Goal: Check status: Verify the current state of an ongoing process or item

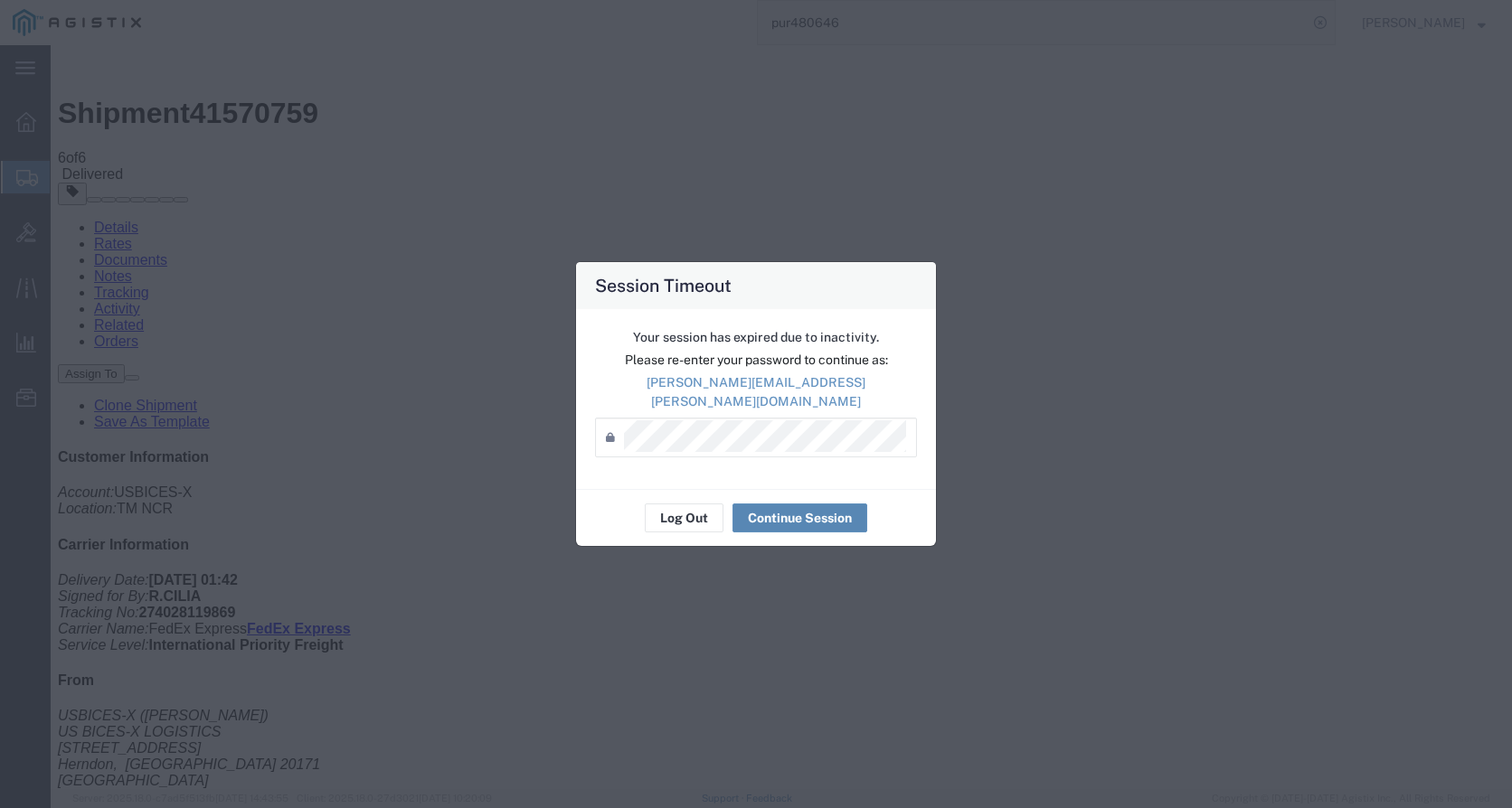
drag, startPoint x: 799, startPoint y: 513, endPoint x: 750, endPoint y: 494, distance: 52.6
click at [800, 513] on button "Continue Session" at bounding box center [800, 518] width 134 height 29
click at [792, 511] on button "Continue Session" at bounding box center [800, 518] width 134 height 29
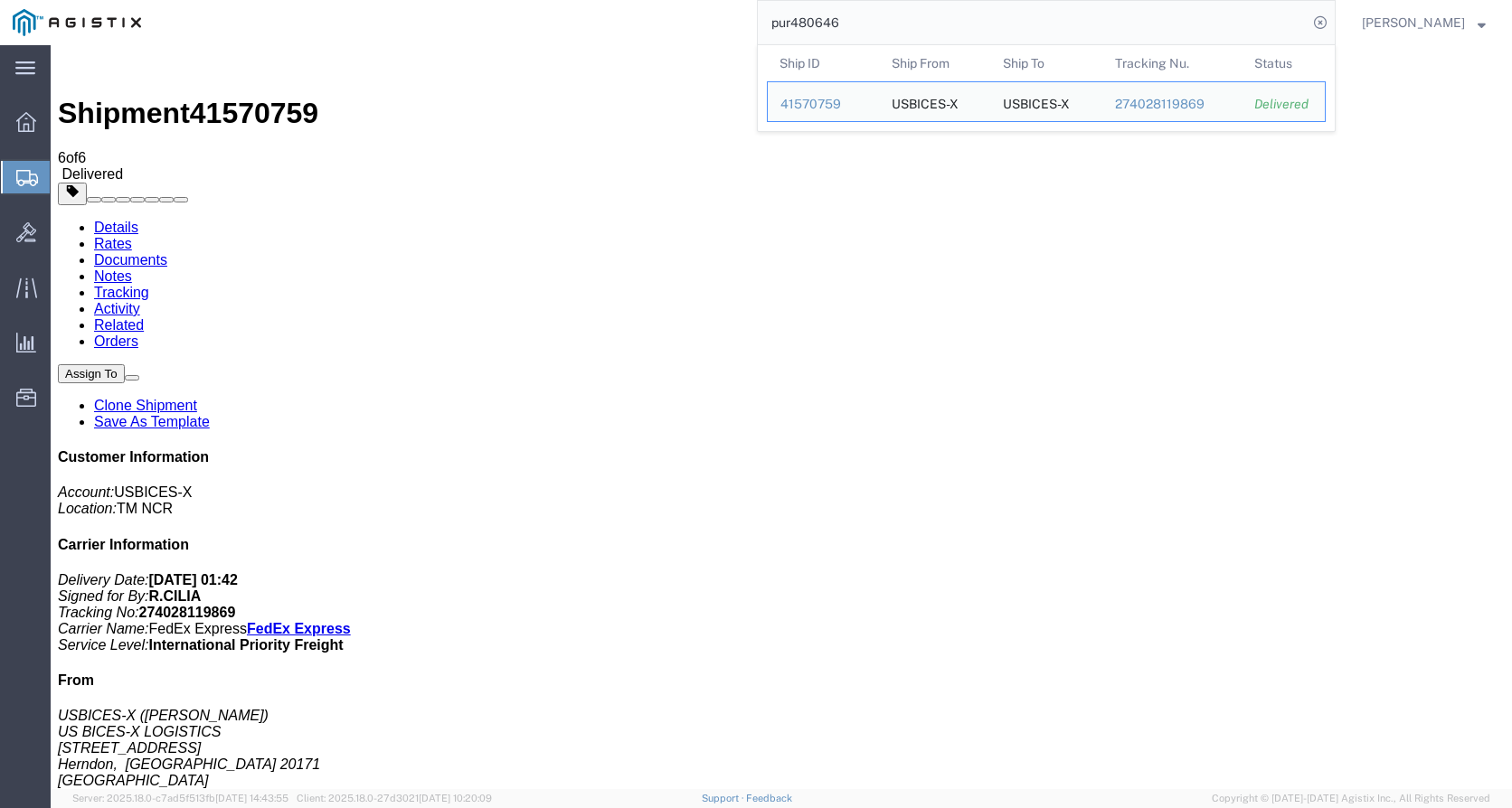
drag, startPoint x: 891, startPoint y: 22, endPoint x: 728, endPoint y: 25, distance: 163.0
click at [728, 25] on div "pur480646 Ship ID Ship From Ship To Tracking Nu. Status Ship ID 41570759 Ship F…" at bounding box center [744, 22] width 1182 height 45
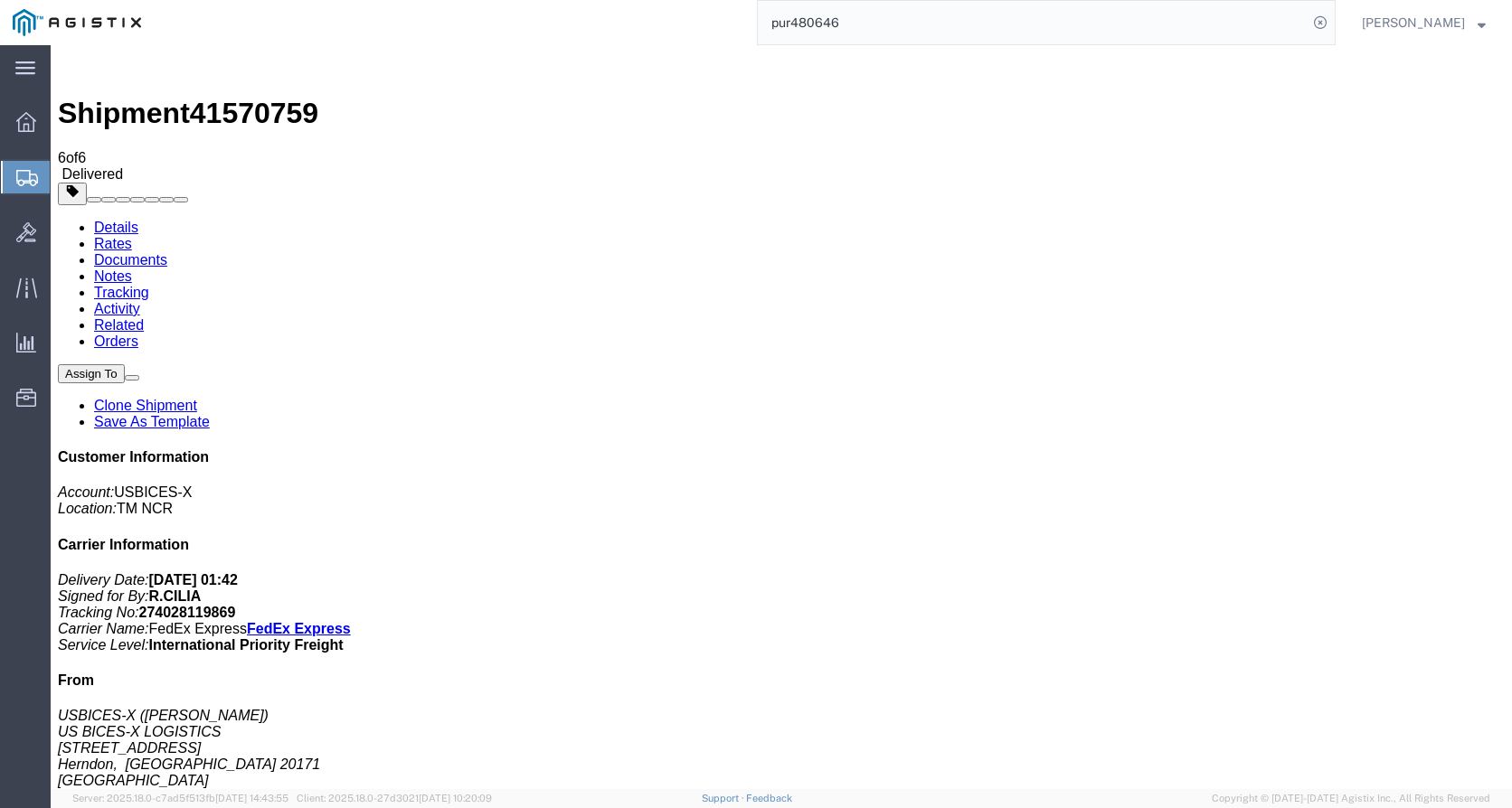
paste input "FPR3105-NGFW-K9"
click at [945, 23] on input "FPR3105-NGFW-K9" at bounding box center [1033, 22] width 550 height 43
drag, startPoint x: 912, startPoint y: 22, endPoint x: 766, endPoint y: 28, distance: 146.1
click at [767, 28] on div "FPR3105-NGFW-K9" at bounding box center [744, 22] width 1182 height 45
type input "gdit-64601"
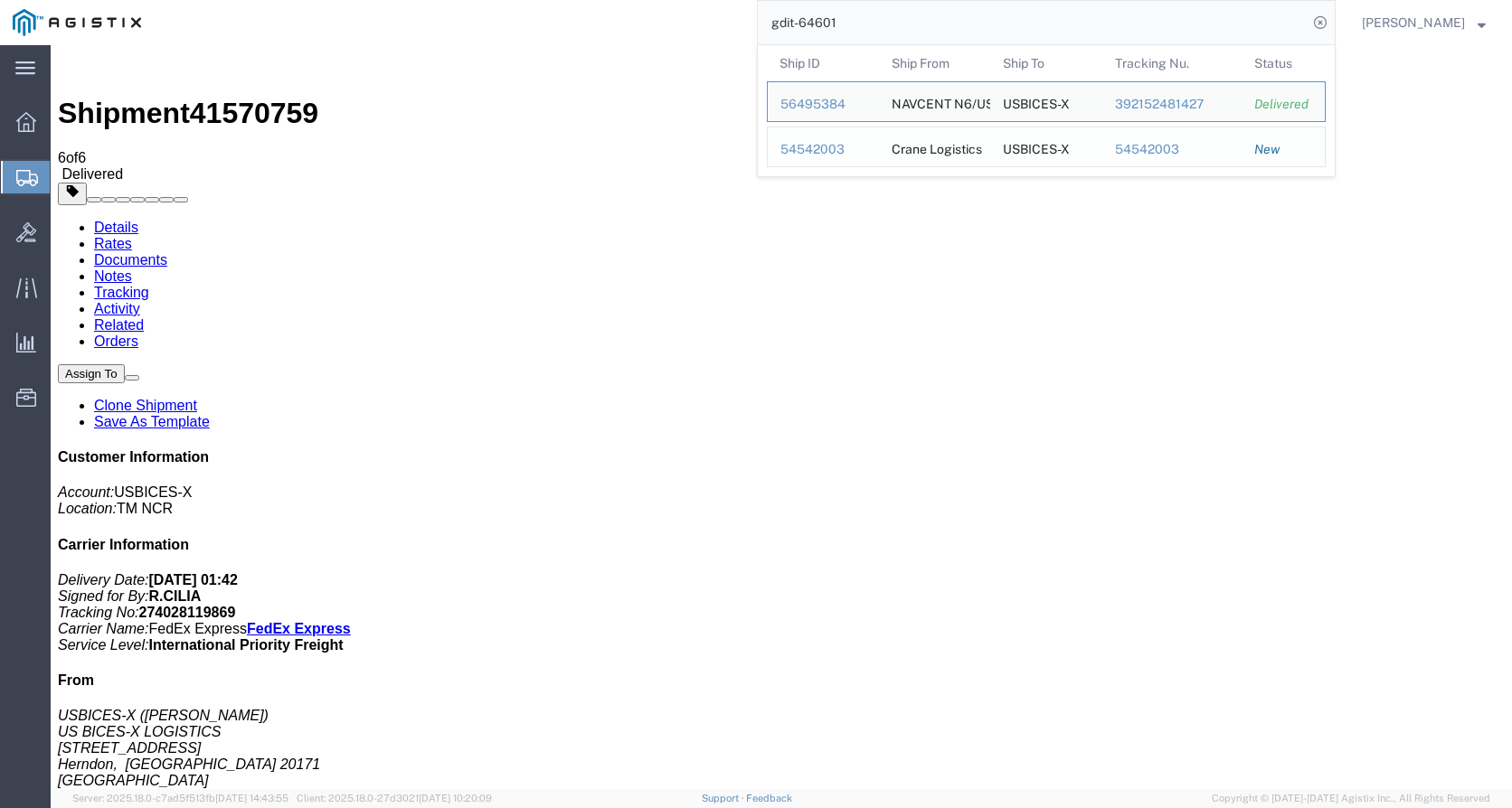
click at [831, 152] on div "54542003" at bounding box center [824, 150] width 86 height 19
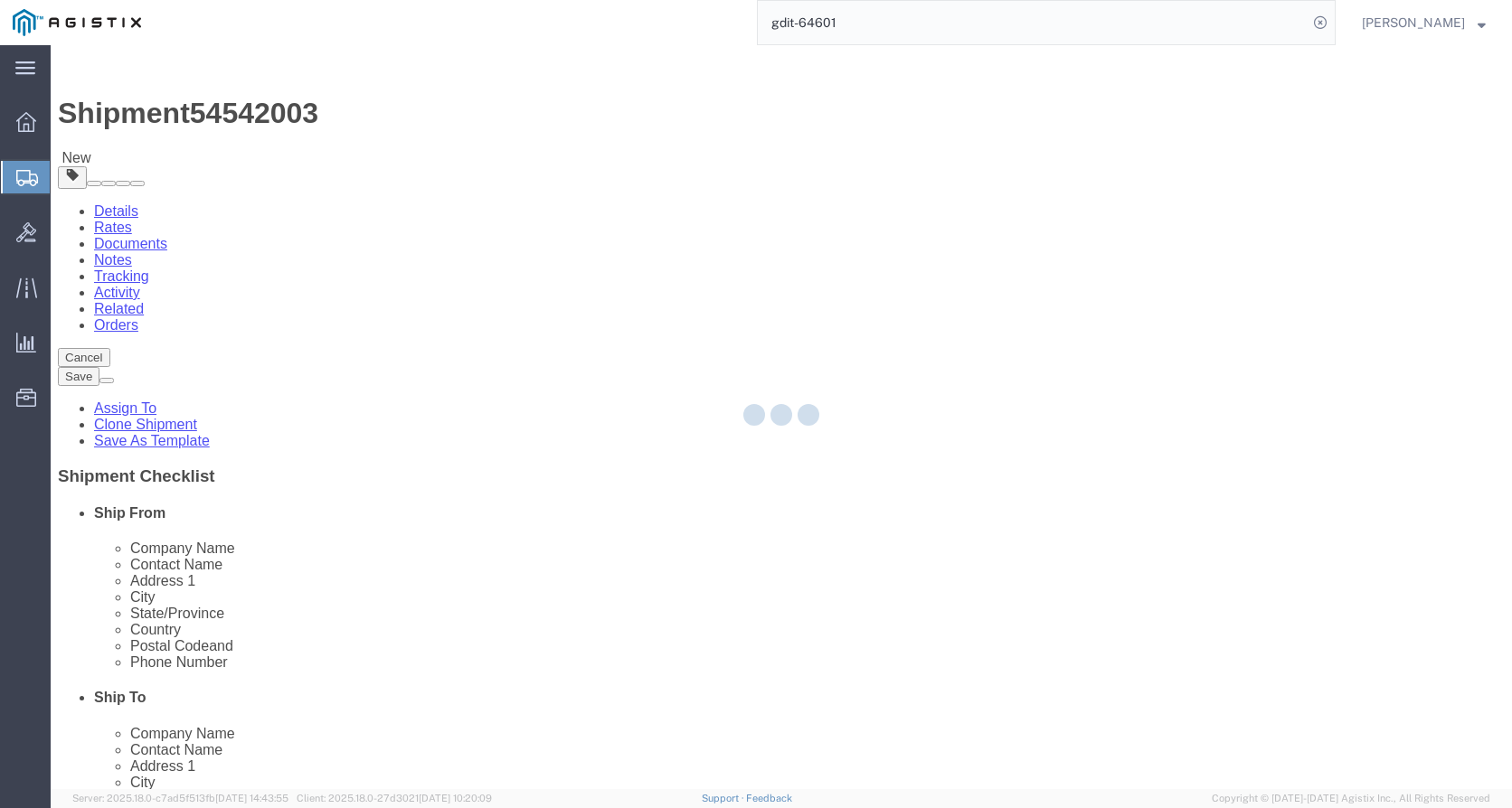
select select
select select "34239"
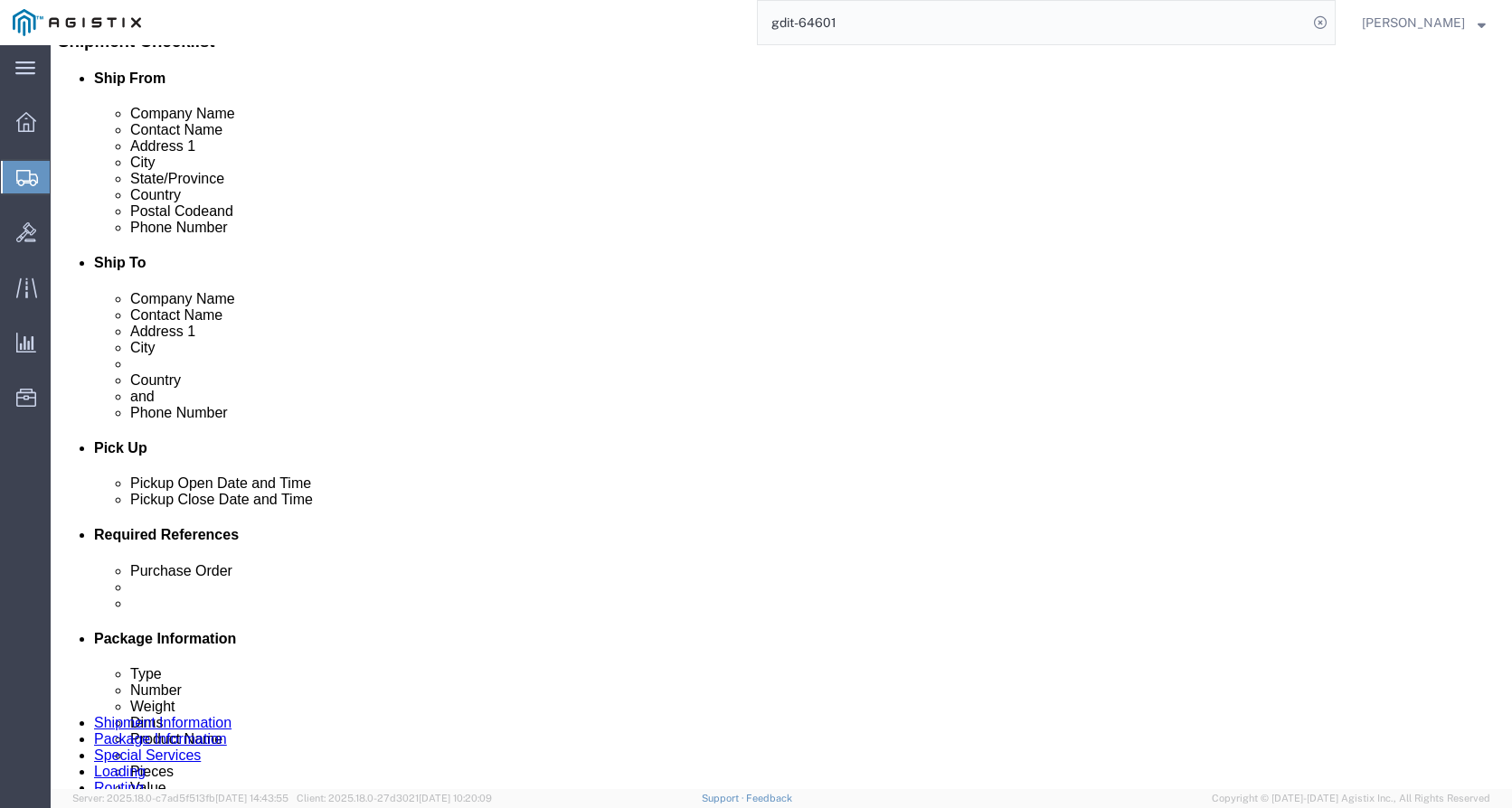
scroll to position [426, 0]
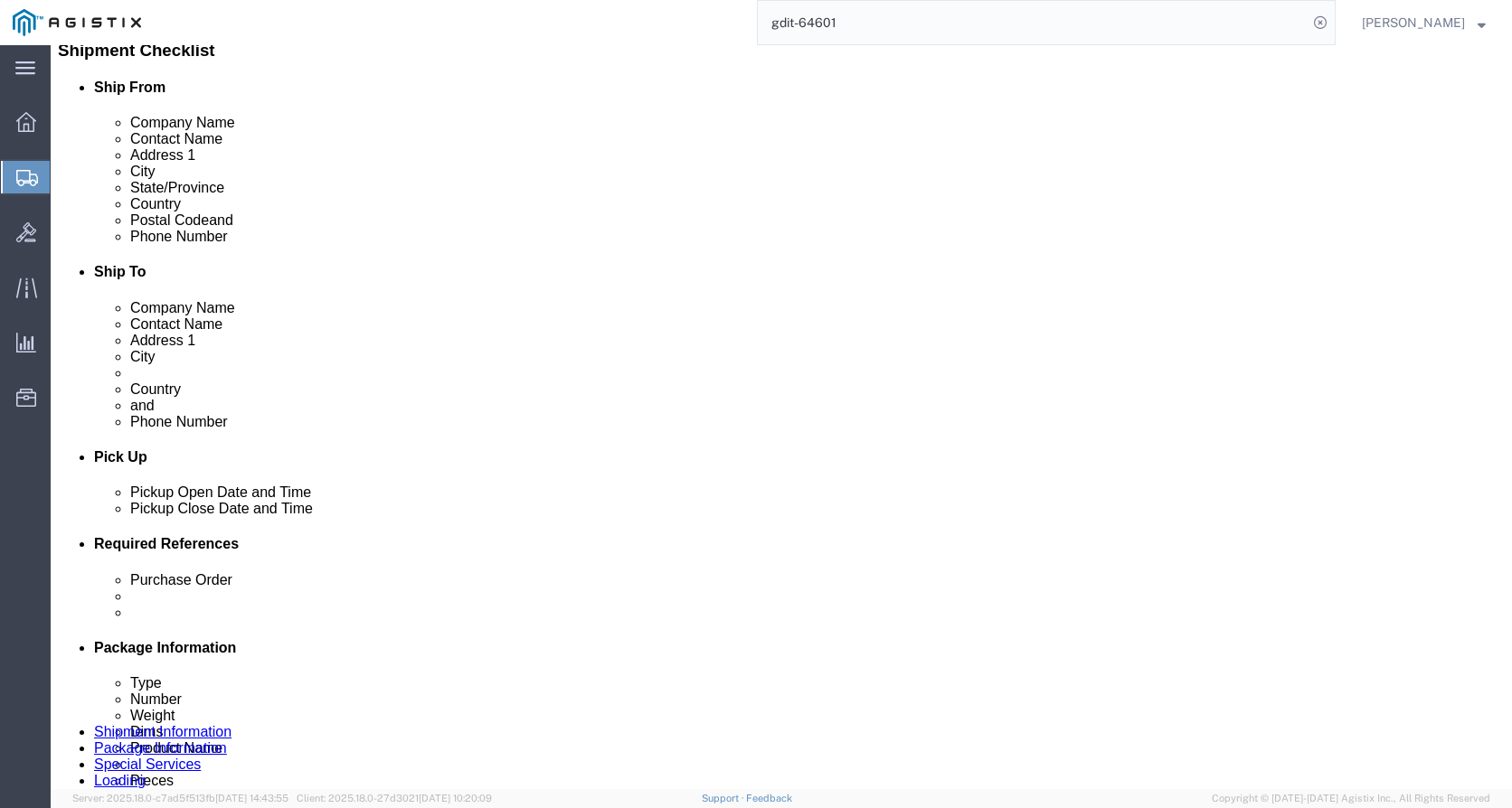
click link "Documents"
